Goal: Find specific page/section

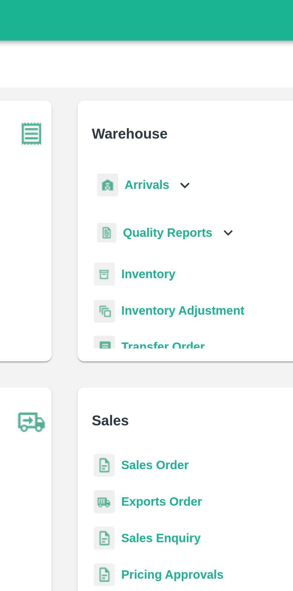
click at [188, 70] on icon at bounding box center [191, 68] width 7 height 7
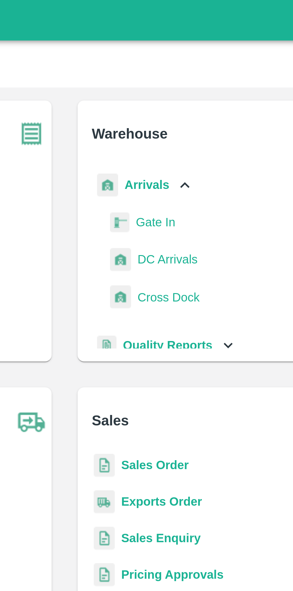
click at [187, 99] on span "DC Arrivals" at bounding box center [185, 95] width 22 height 7
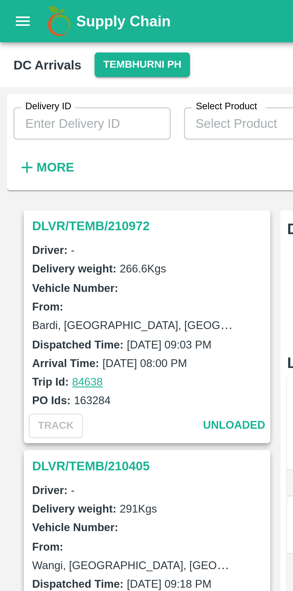
scroll to position [91, 0]
